Goal: Information Seeking & Learning: Learn about a topic

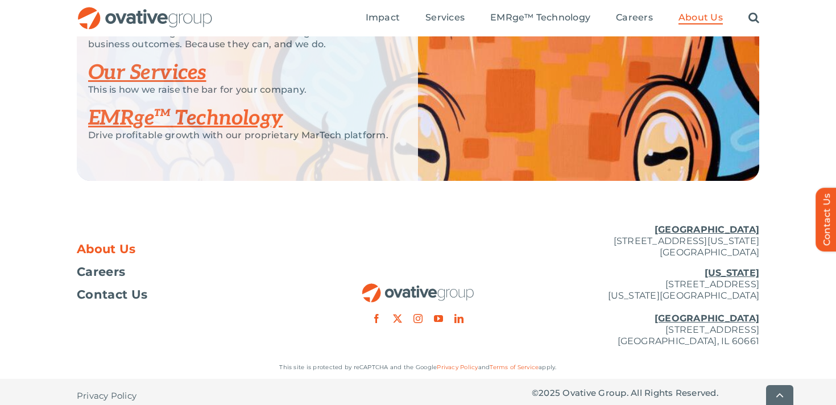
scroll to position [2520, 0]
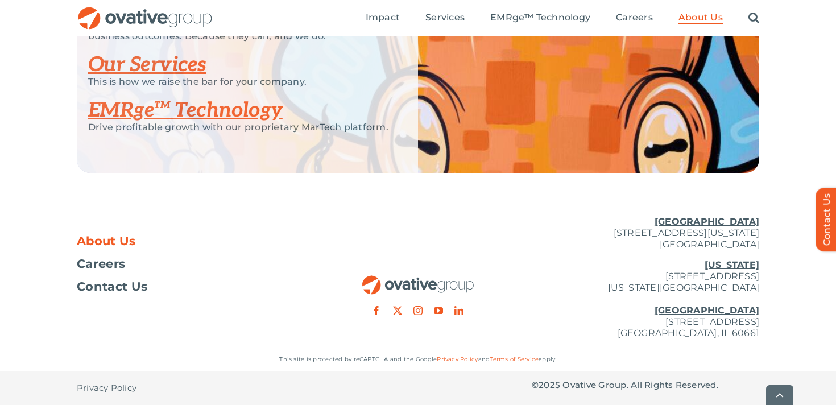
click at [164, 65] on link "Our Services" at bounding box center [147, 64] width 118 height 25
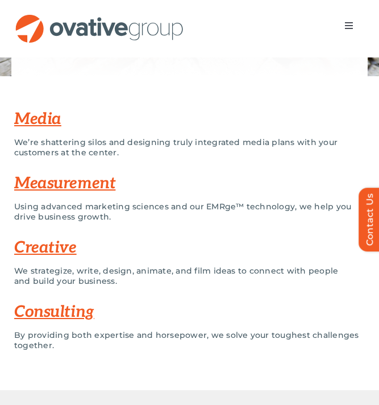
scroll to position [208, 0]
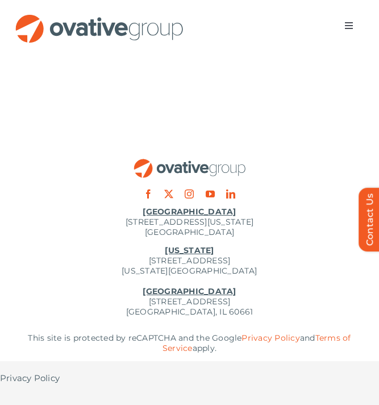
scroll to position [1186, 0]
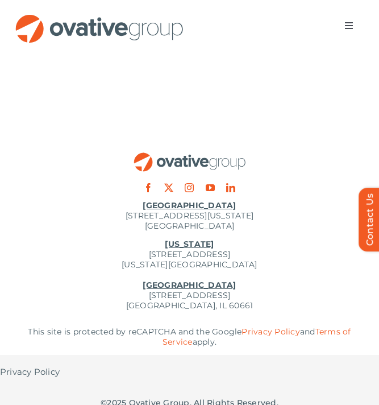
click at [209, 152] on img "OG_Full_horizontal_RGB" at bounding box center [190, 161] width 114 height 19
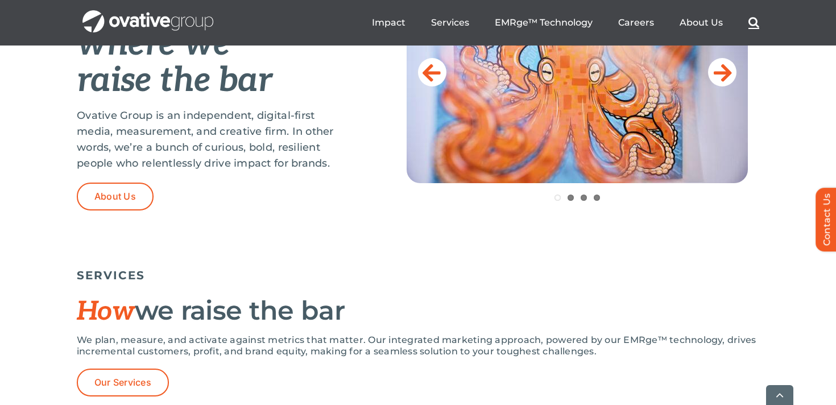
click at [379, 22] on link "Search" at bounding box center [753, 22] width 11 height 13
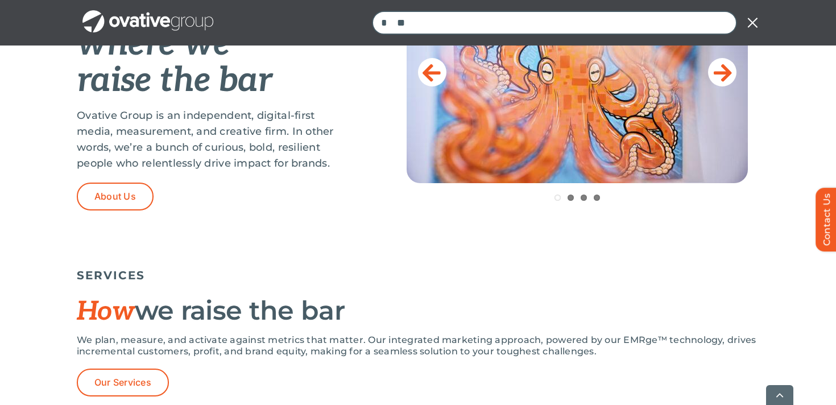
type input "*"
type input "*******"
click at [372, 11] on input "*" at bounding box center [384, 23] width 24 height 24
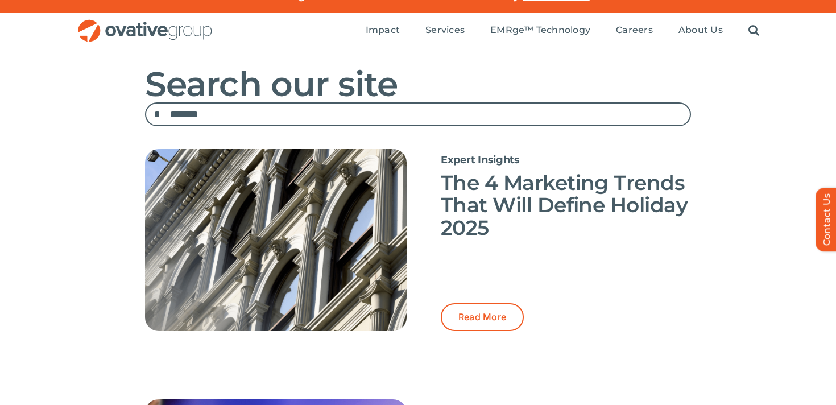
click at [311, 118] on li "Expert Insights The 4 Marketing Trends That Will Define Holiday 2025 Read More" at bounding box center [418, 240] width 546 height 250
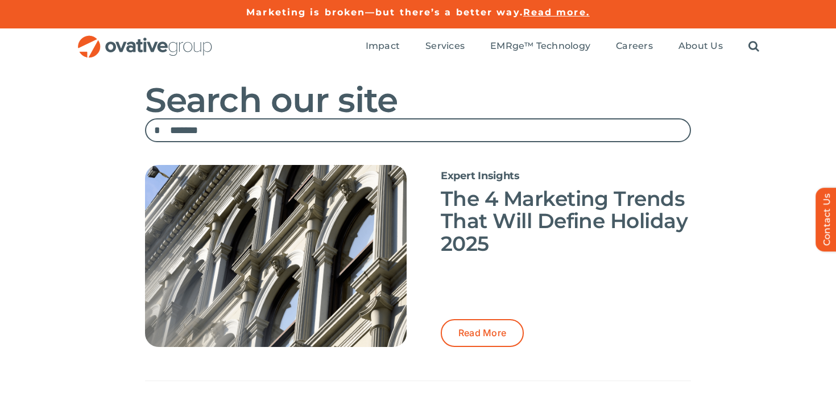
click at [297, 128] on input "*******" at bounding box center [418, 130] width 546 height 24
type input "**********"
click at [145, 118] on input "*" at bounding box center [157, 130] width 24 height 24
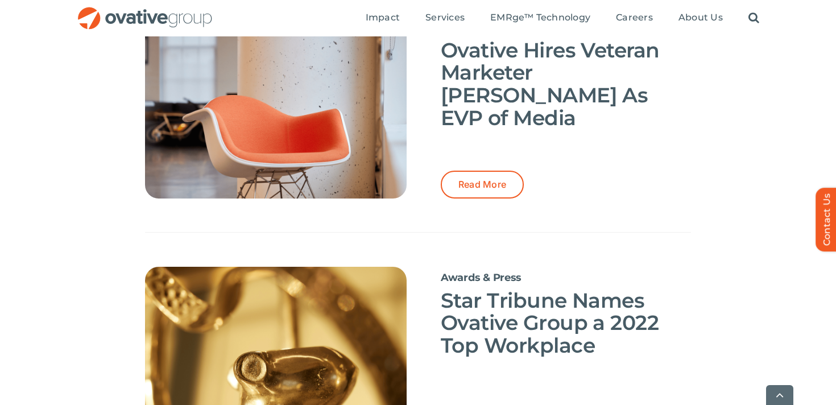
scroll to position [2295, 0]
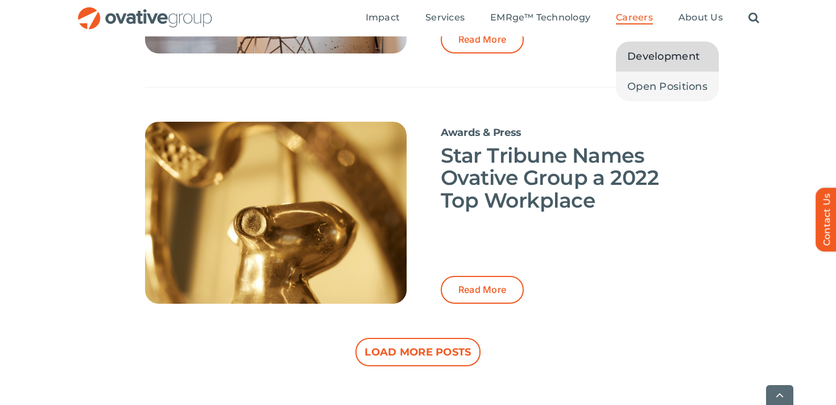
click at [656, 55] on span "Development" at bounding box center [663, 56] width 72 height 16
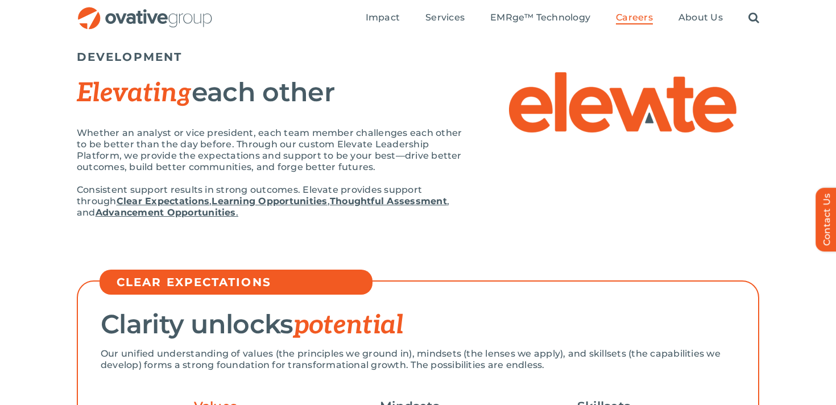
click at [447, 205] on p "Consistent support results in strong outcomes. Elevate provides support through…" at bounding box center [270, 201] width 387 height 34
click at [268, 139] on p "Whether an analyst or vice president, each team member challenges each other to…" at bounding box center [270, 149] width 387 height 45
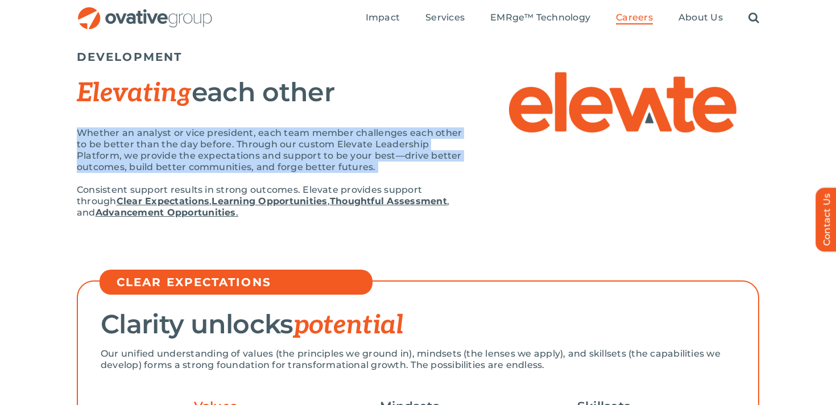
click at [268, 139] on p "Whether an analyst or vice president, each team member challenges each other to…" at bounding box center [270, 149] width 387 height 45
click at [297, 143] on p "Whether an analyst or vice president, each team member challenges each other to…" at bounding box center [270, 149] width 387 height 45
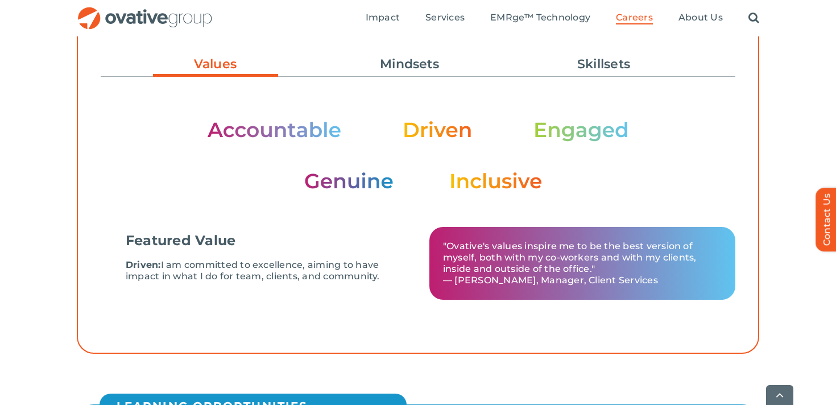
scroll to position [424, 0]
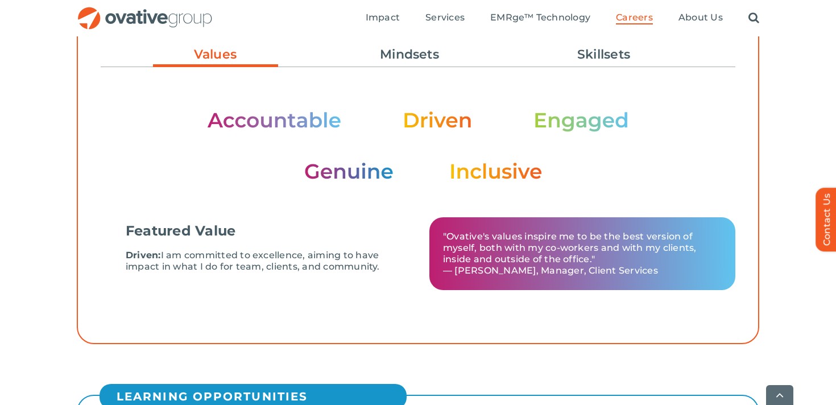
click at [306, 263] on p "Driven: I am committed to excellence, aiming to have impact in what I do for te…" at bounding box center [265, 261] width 279 height 23
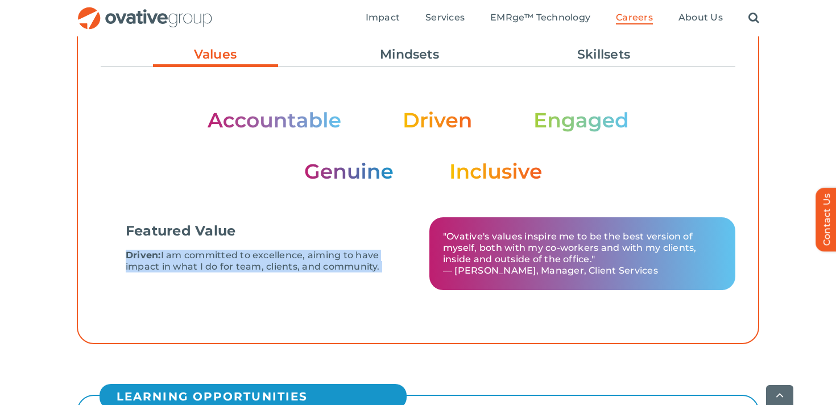
click at [306, 263] on p "Driven: I am committed to excellence, aiming to have impact in what I do for te…" at bounding box center [265, 261] width 279 height 23
copy div "Driven: I am committed to excellence, aiming to have impact in what I do for te…"
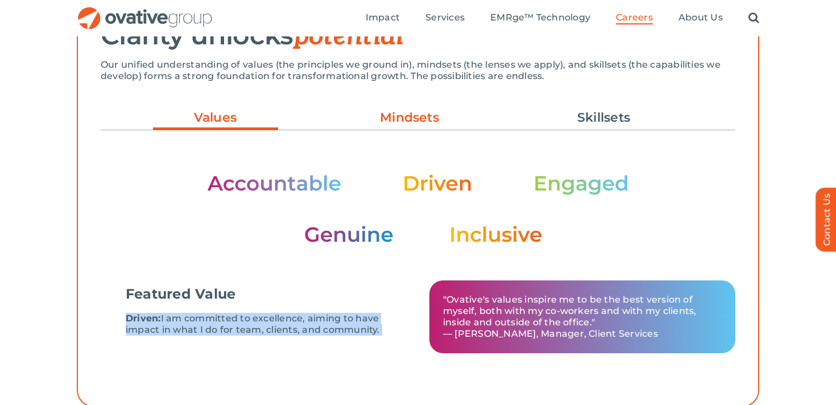
scroll to position [360, 0]
click at [400, 118] on link "Mindsets" at bounding box center [409, 118] width 125 height 19
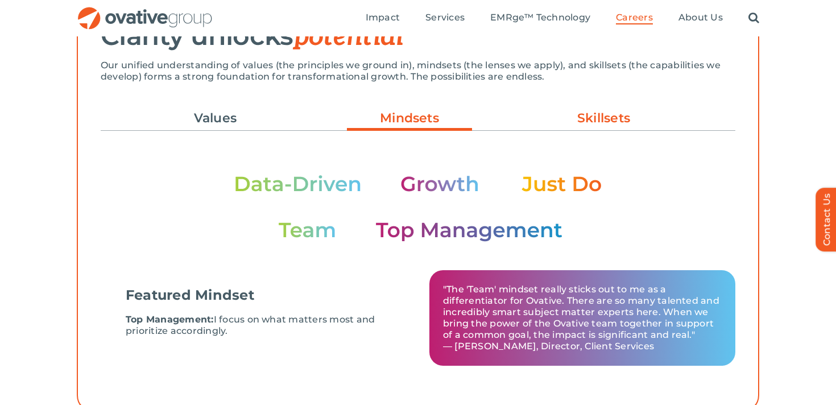
click at [619, 115] on link "Skillsets" at bounding box center [603, 118] width 125 height 19
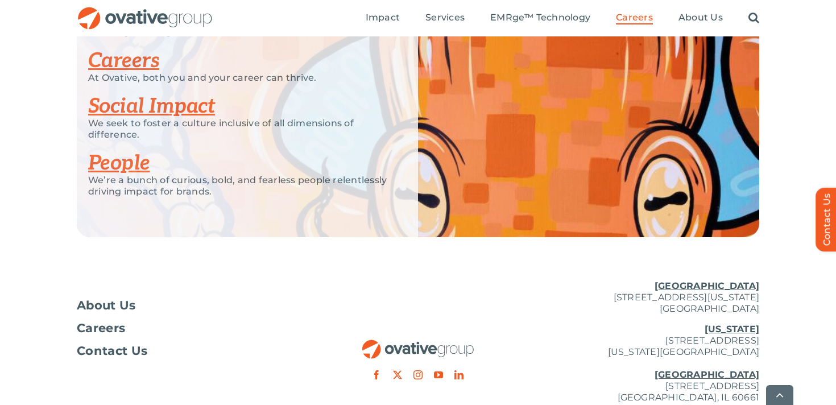
scroll to position [2682, 0]
